Goal: Task Accomplishment & Management: Complete application form

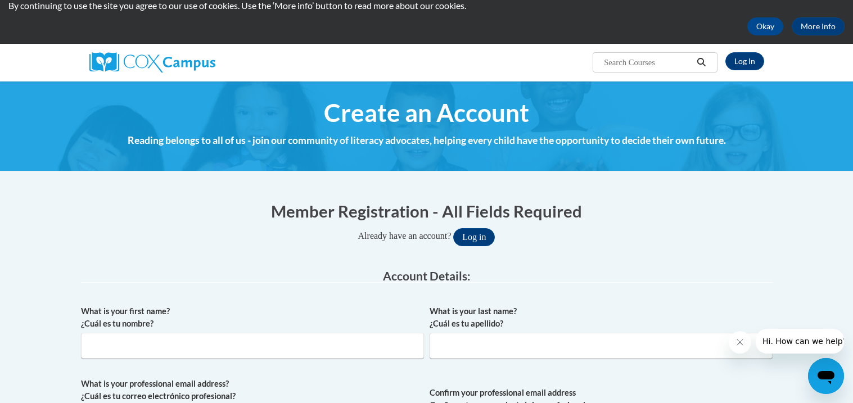
scroll to position [27, 0]
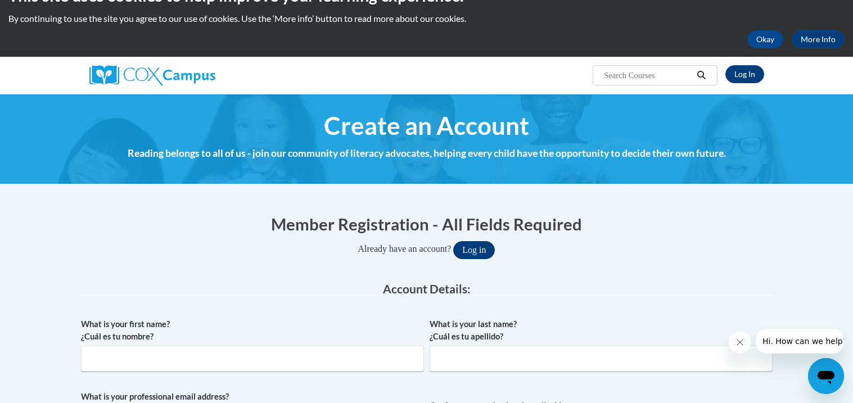
type input "caitlynnhoar9@gmail.com"
click at [489, 246] on button "Log in" at bounding box center [474, 250] width 42 height 18
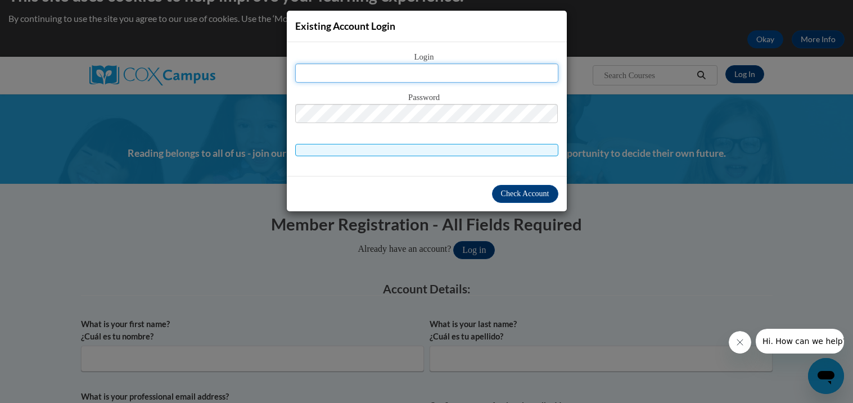
click at [453, 80] on input "text" at bounding box center [426, 73] width 263 height 19
type input "caitlynnhoar9@gmail.com"
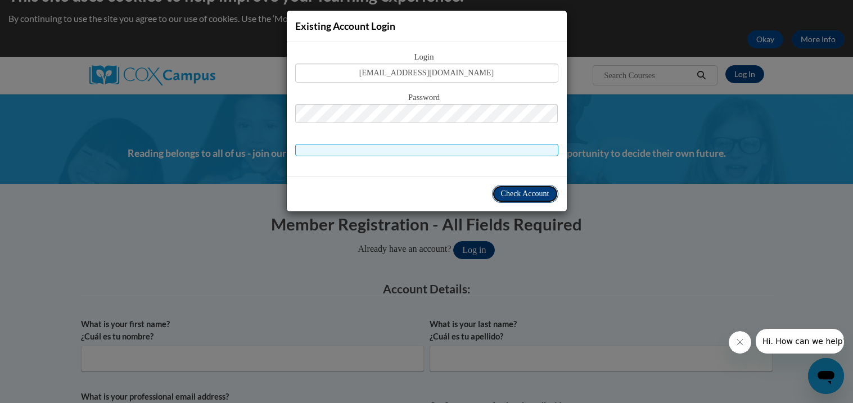
click at [512, 193] on span "Check Account" at bounding box center [525, 193] width 48 height 8
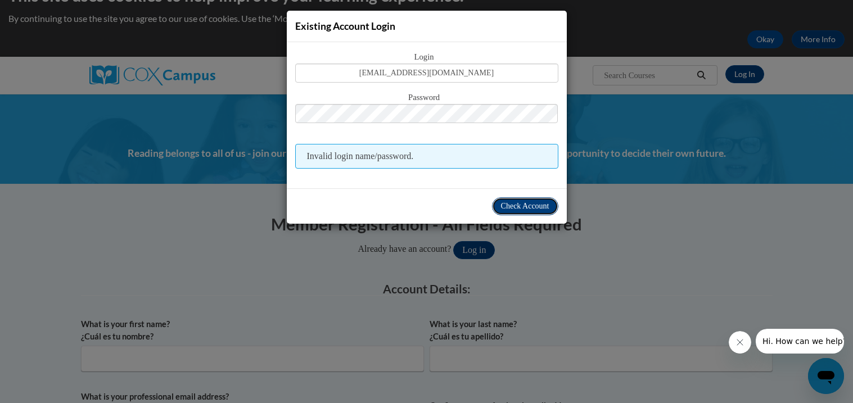
click at [546, 203] on span "Check Account" at bounding box center [525, 206] width 48 height 8
click at [545, 203] on span "Check Account" at bounding box center [525, 206] width 48 height 8
click at [289, 306] on div "Existing Account Login Login caitlynnhoar9@gmail.com Password Invalid login nam…" at bounding box center [426, 201] width 853 height 403
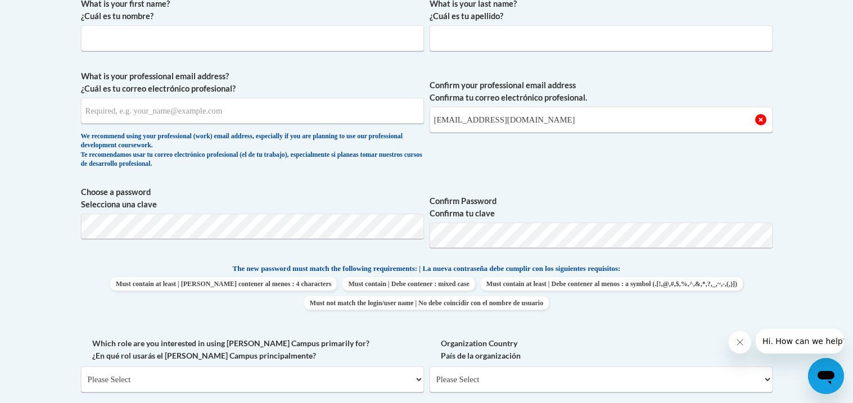
scroll to position [349, 0]
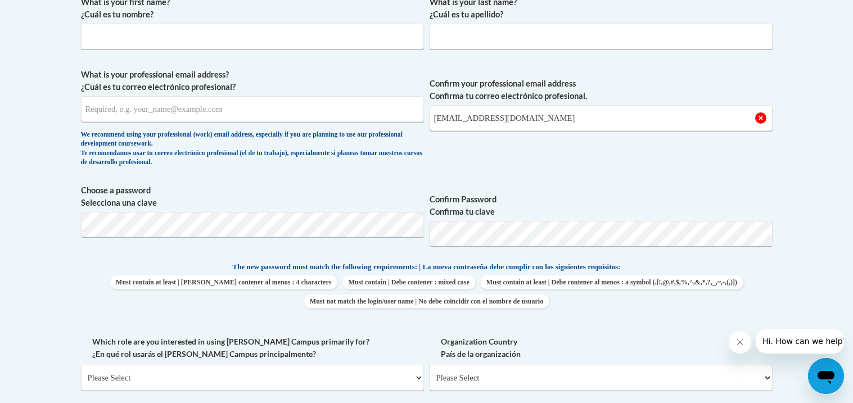
click at [738, 344] on icon "Close message from company" at bounding box center [739, 342] width 9 height 9
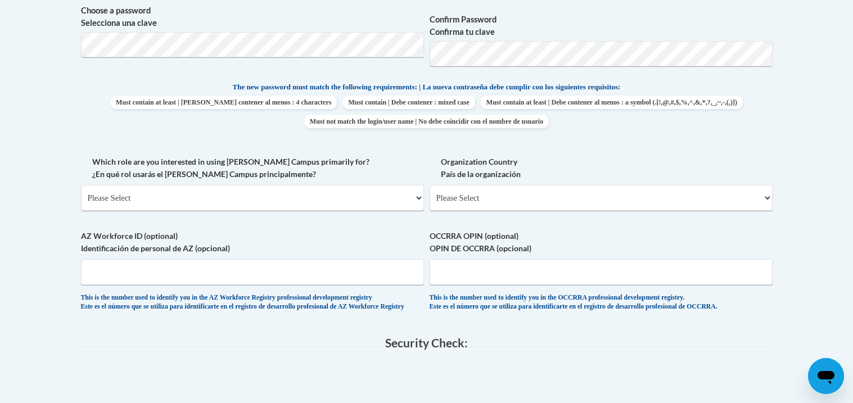
scroll to position [0, 0]
